Goal: Task Accomplishment & Management: Use online tool/utility

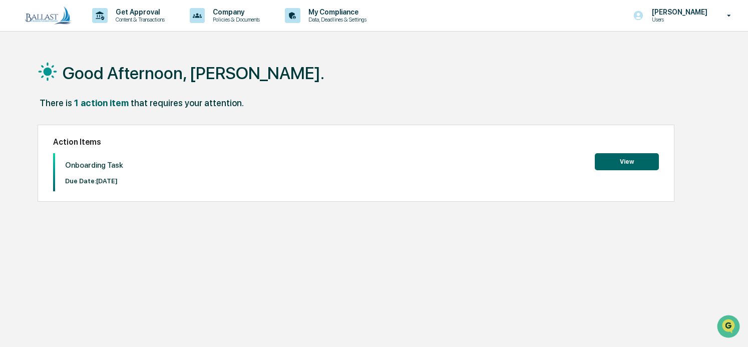
click at [627, 162] on button "View" at bounding box center [627, 161] width 64 height 17
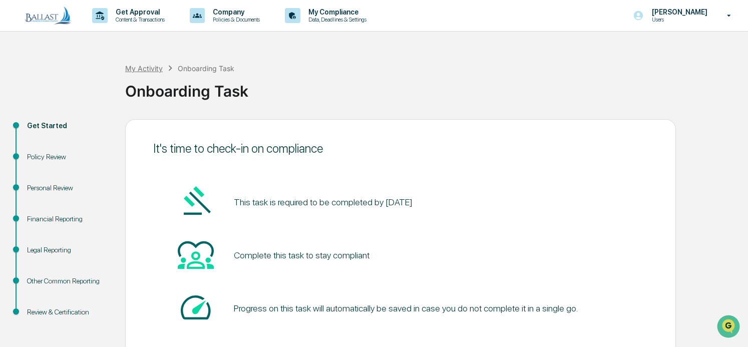
click at [148, 66] on div "My Activity" at bounding box center [144, 68] width 38 height 9
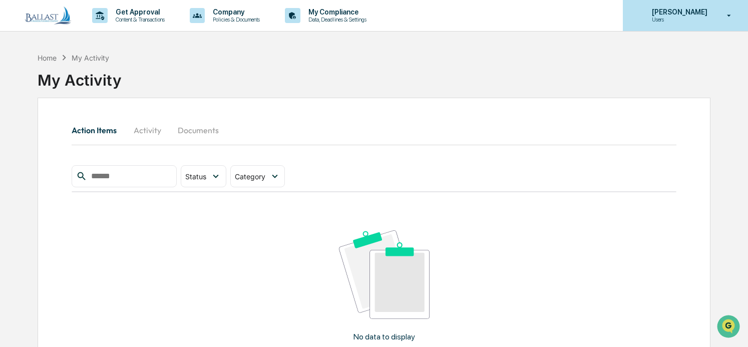
click at [713, 13] on p "[PERSON_NAME]" at bounding box center [678, 12] width 69 height 8
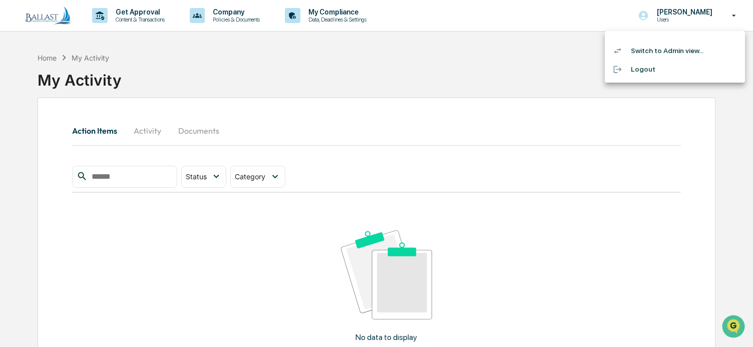
click at [666, 51] on li "Switch to Admin view..." at bounding box center [675, 51] width 140 height 19
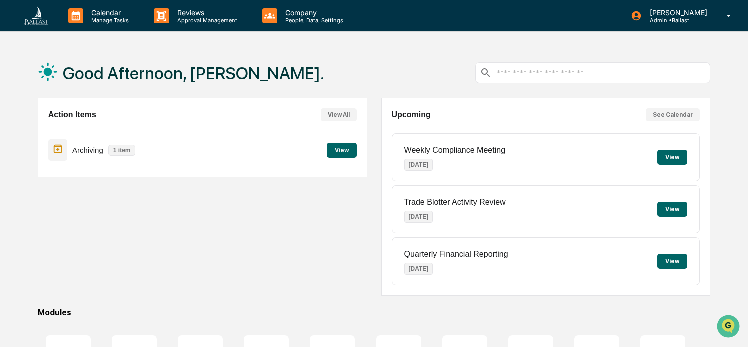
click at [339, 150] on button "View" at bounding box center [342, 150] width 30 height 15
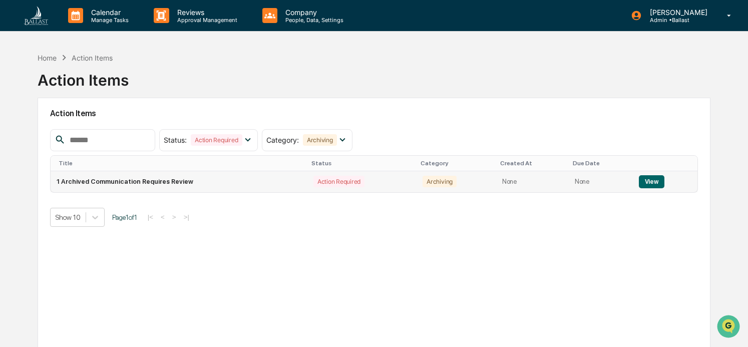
click at [652, 182] on button "View" at bounding box center [652, 181] width 26 height 13
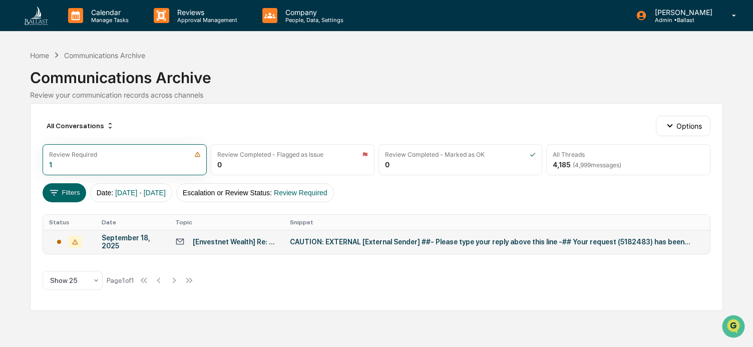
click at [489, 242] on div "CAUTION: EXTERNAL [External Sender] ##- Please type your reply above this line …" at bounding box center [490, 242] width 401 height 8
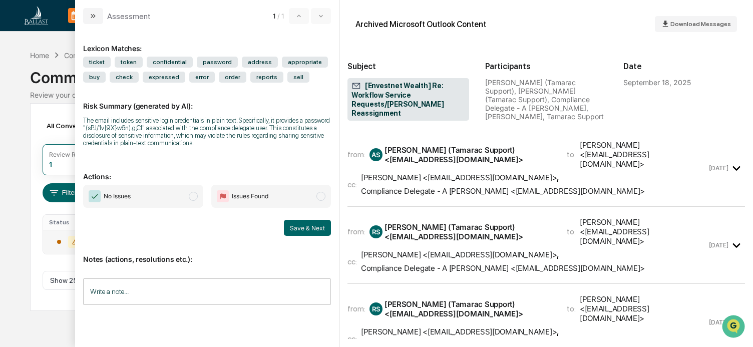
click at [192, 198] on span "modal" at bounding box center [193, 196] width 9 height 9
click at [181, 290] on input "Write a note..." at bounding box center [206, 291] width 247 height 27
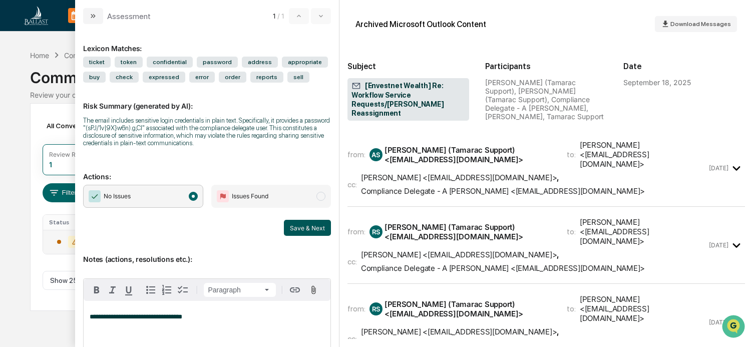
click at [303, 228] on button "Save & Next" at bounding box center [307, 228] width 47 height 16
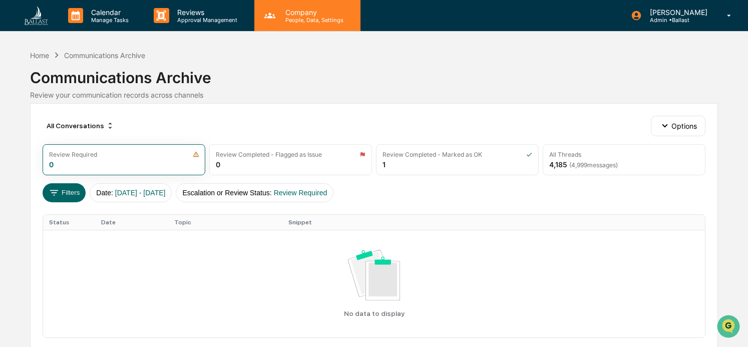
click at [295, 14] on p "Company" at bounding box center [312, 12] width 71 height 9
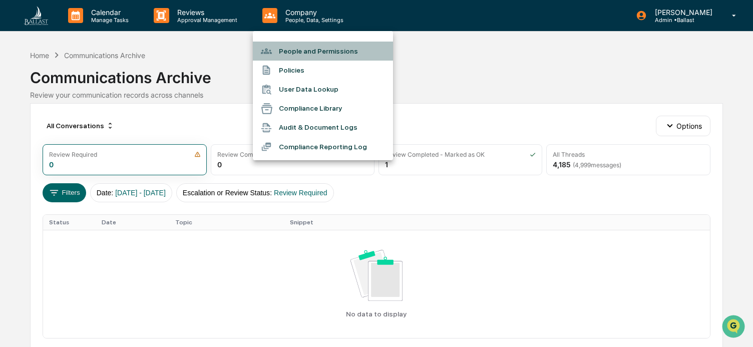
click at [314, 52] on li "People and Permissions" at bounding box center [323, 51] width 140 height 19
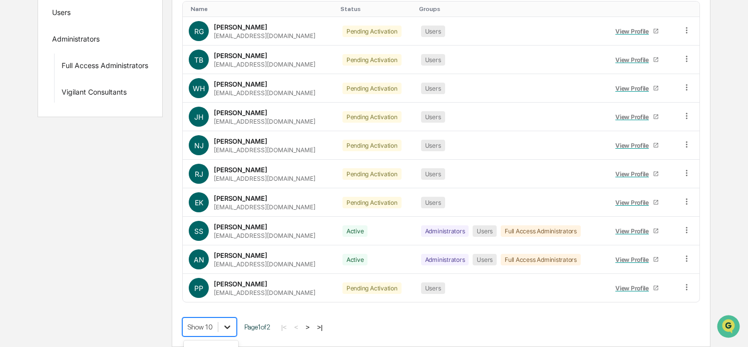
scroll to position [253, 0]
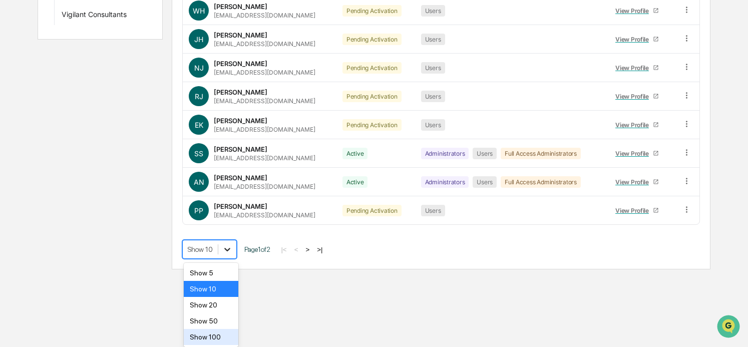
click at [221, 269] on body "Calendar Manage Tasks Reviews Approval Management Company People, Data, Setting…" at bounding box center [374, 8] width 748 height 523
click at [208, 305] on div "Show 20" at bounding box center [211, 305] width 55 height 16
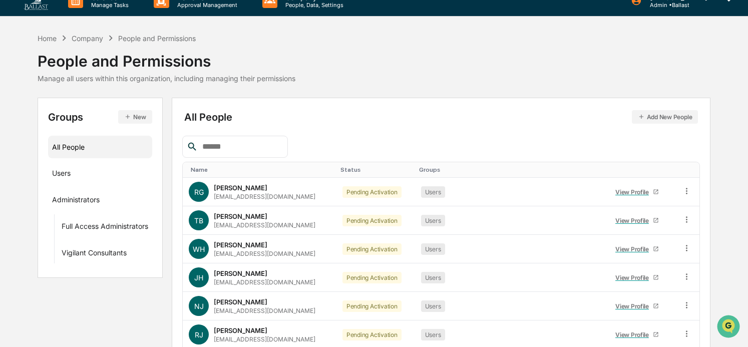
scroll to position [0, 0]
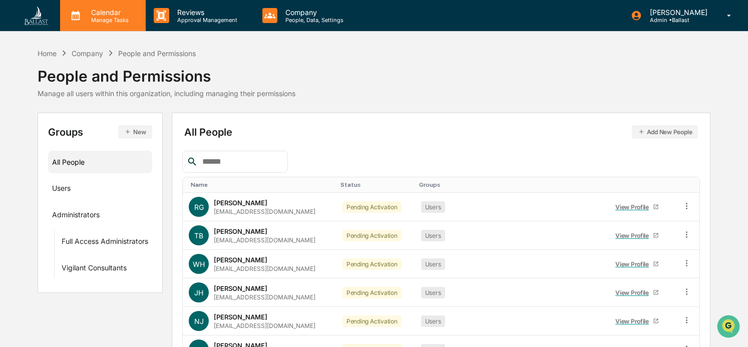
click at [102, 15] on p "Calendar" at bounding box center [108, 12] width 51 height 9
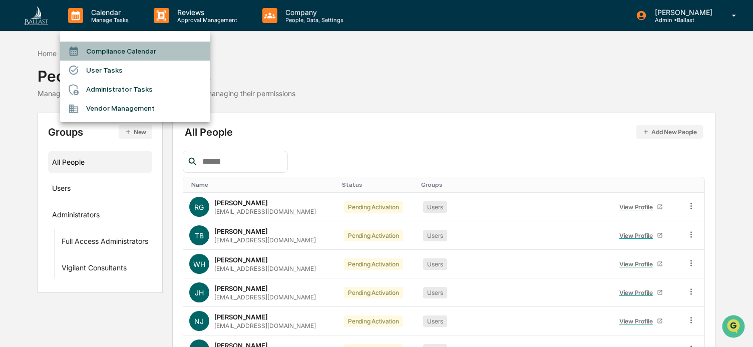
click at [113, 50] on li "Compliance Calendar" at bounding box center [135, 51] width 150 height 19
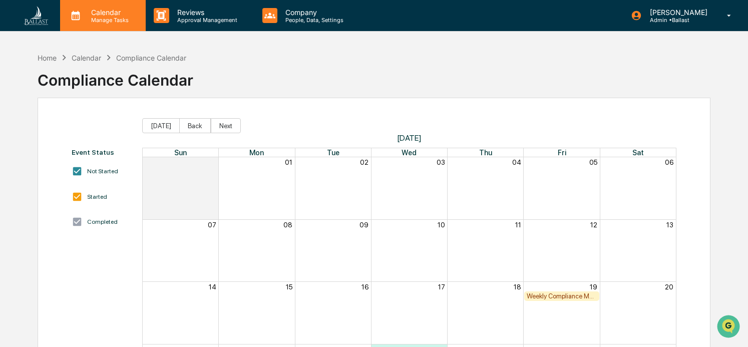
click at [104, 15] on p "Calendar" at bounding box center [108, 12] width 51 height 9
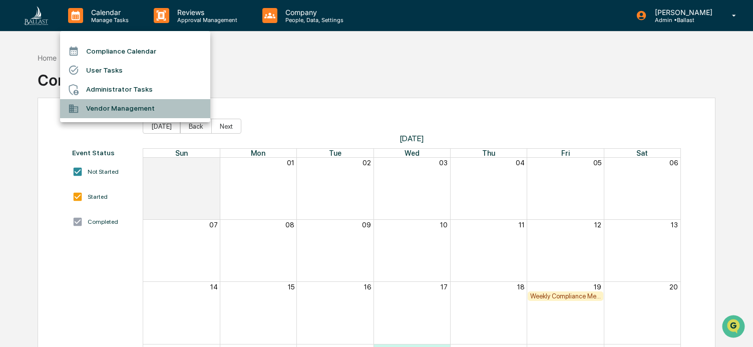
click at [131, 107] on li "Vendor Management" at bounding box center [135, 108] width 150 height 19
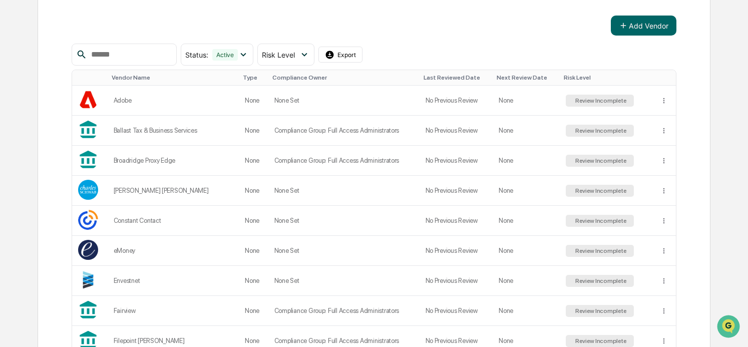
scroll to position [150, 0]
click at [586, 101] on div "Review Incomplete" at bounding box center [600, 100] width 54 height 7
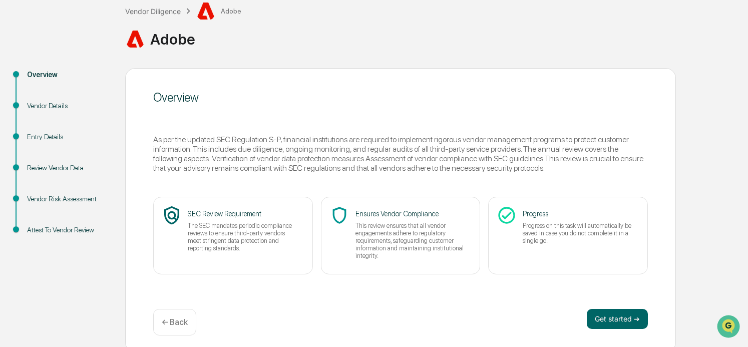
scroll to position [67, 0]
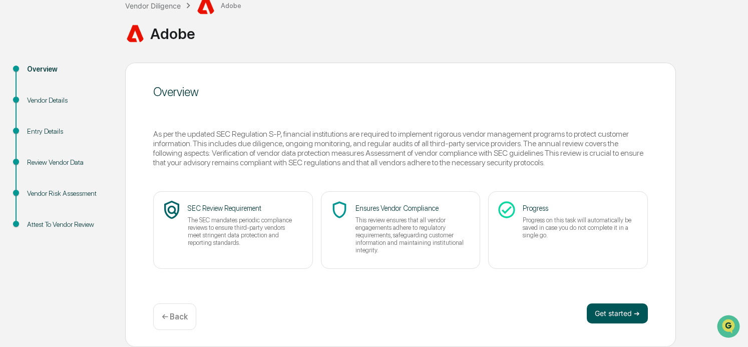
click at [601, 314] on button "Get started ➔" at bounding box center [617, 313] width 61 height 20
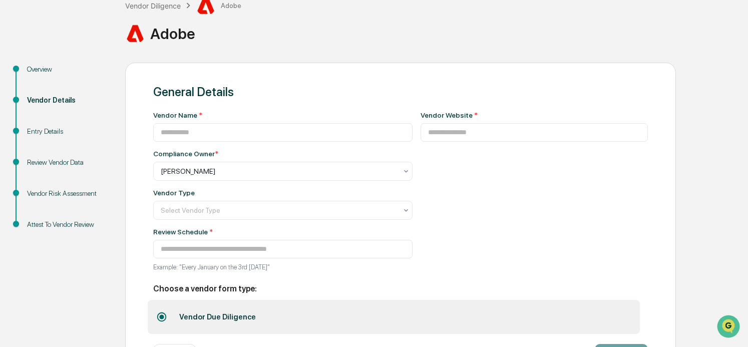
type input "*****"
type input "**********"
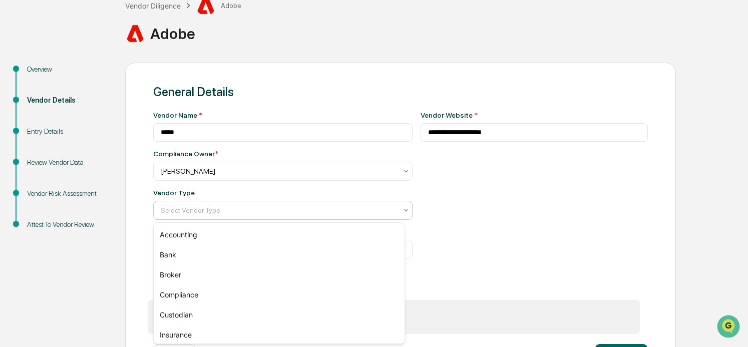
click at [277, 210] on div at bounding box center [279, 210] width 236 height 10
click at [511, 204] on div "**********" at bounding box center [535, 194] width 228 height 166
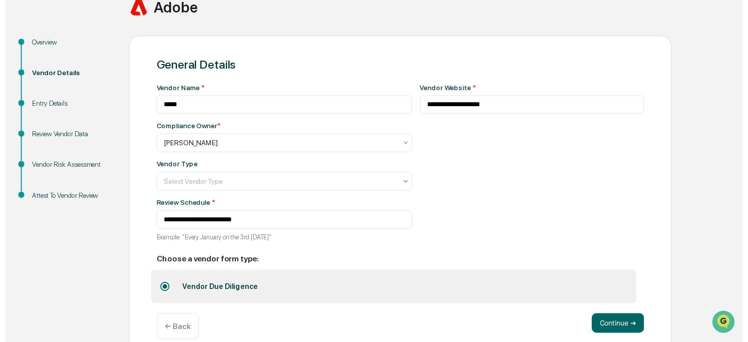
scroll to position [109, 0]
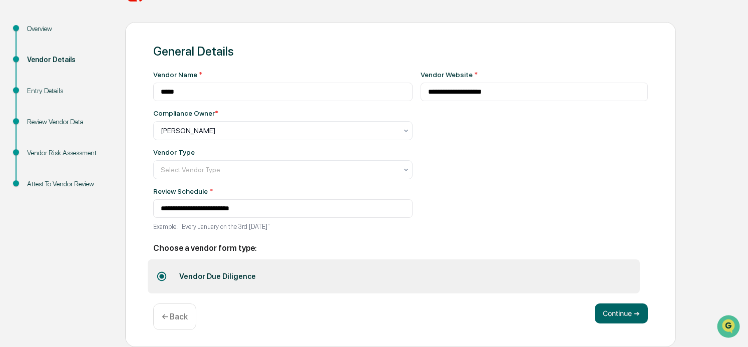
click at [171, 315] on p "← Back" at bounding box center [175, 317] width 26 height 10
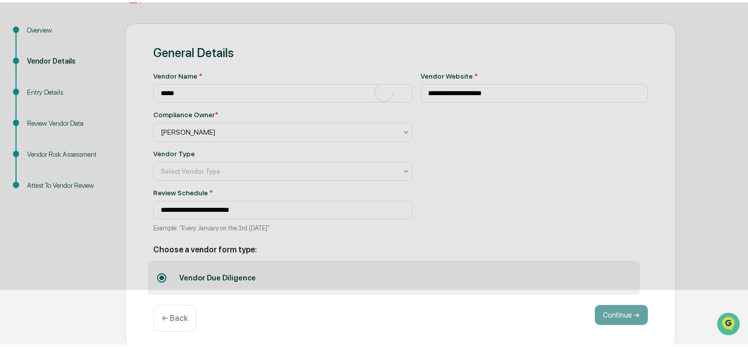
scroll to position [67, 0]
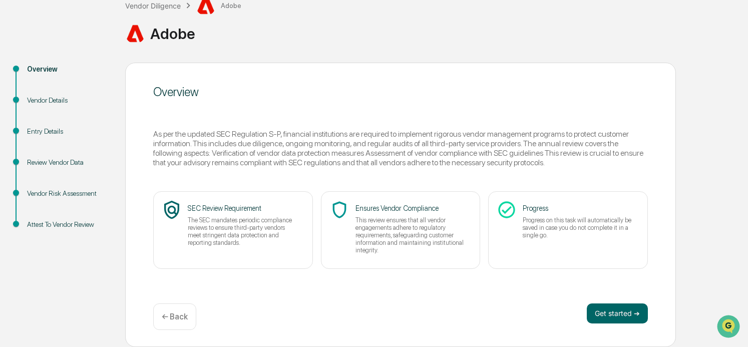
click at [174, 318] on p "← Back" at bounding box center [175, 317] width 26 height 10
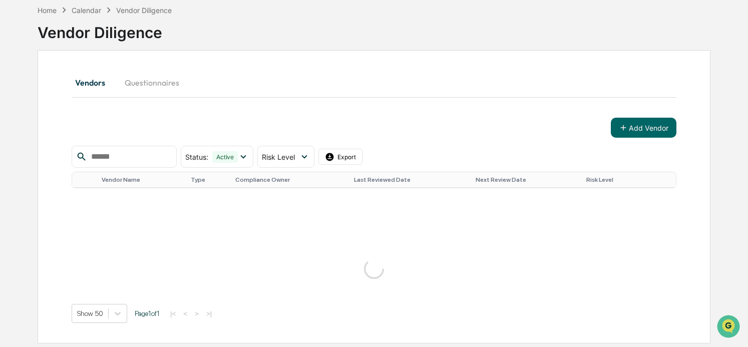
scroll to position [67, 0]
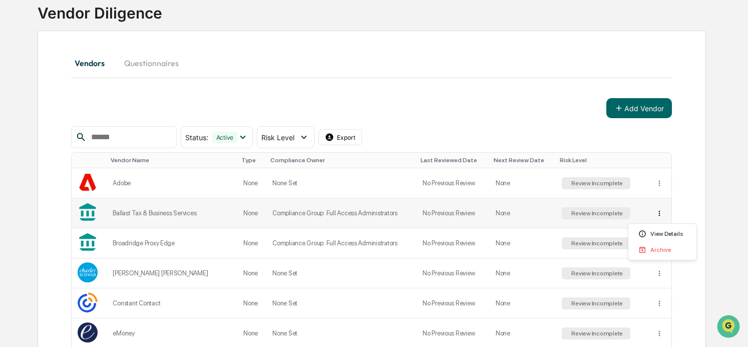
click at [659, 215] on html "Calendar Manage Tasks Reviews Approval Management Company People, Data, Setting…" at bounding box center [374, 106] width 748 height 347
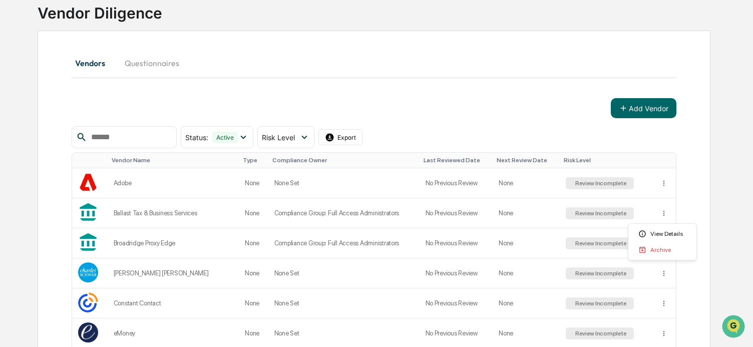
click at [588, 215] on html "Calendar Manage Tasks Reviews Approval Management Company People, Data, Setting…" at bounding box center [376, 106] width 753 height 347
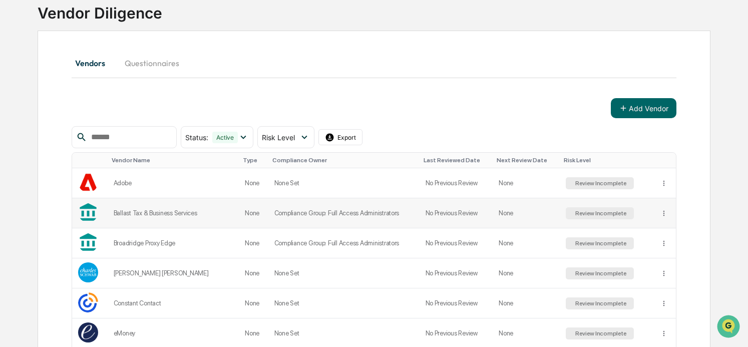
click at [583, 213] on div "Review Incomplete" at bounding box center [600, 213] width 54 height 7
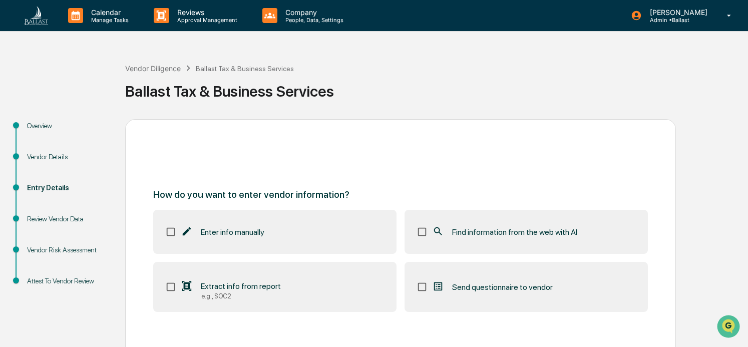
click at [423, 243] on label "Find information from the web with AI" at bounding box center [526, 232] width 243 height 44
click at [241, 232] on div "Enter info manually Find information from the web with AI Extract info from rep…" at bounding box center [400, 261] width 495 height 102
click at [236, 233] on span "Enter info manually" at bounding box center [233, 232] width 64 height 10
click at [250, 236] on span "Enter info manually" at bounding box center [233, 232] width 64 height 10
click at [253, 236] on span "Enter info manually" at bounding box center [233, 232] width 64 height 10
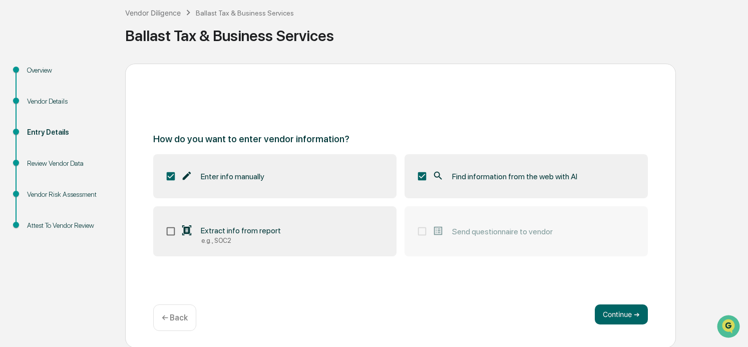
scroll to position [57, 0]
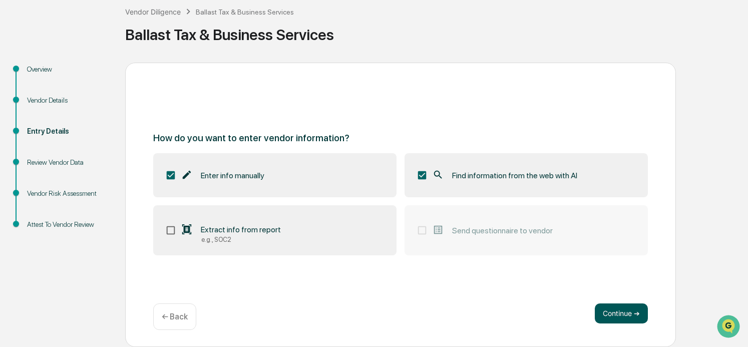
click at [614, 311] on button "Continue ➔" at bounding box center [621, 313] width 53 height 20
